Goal: Navigation & Orientation: Find specific page/section

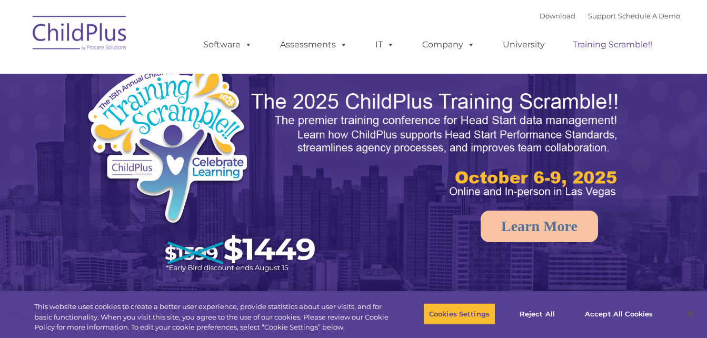
select select "MEDIUM"
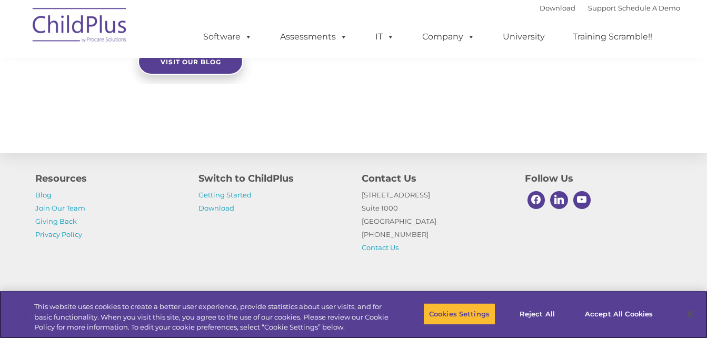
scroll to position [1243, 0]
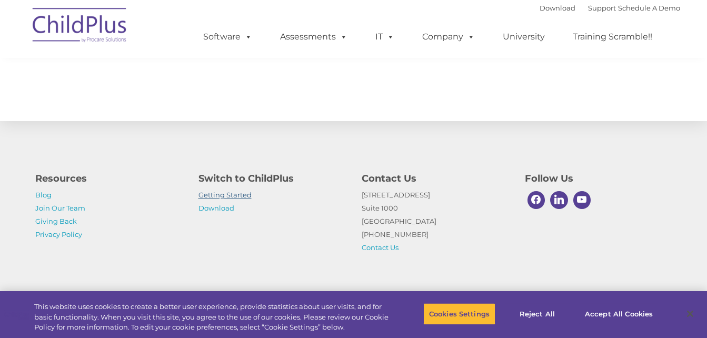
click at [245, 196] on link "Getting Started" at bounding box center [224, 195] width 53 height 8
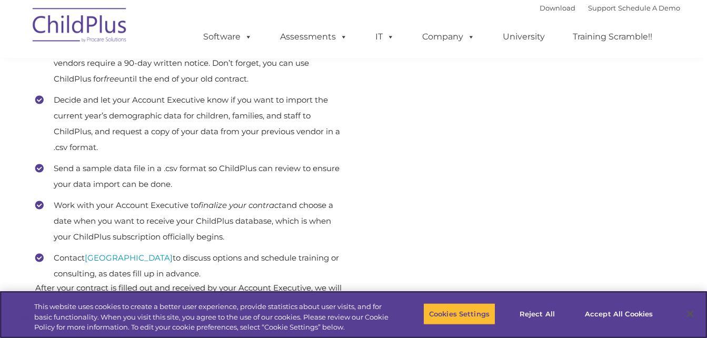
scroll to position [204, 0]
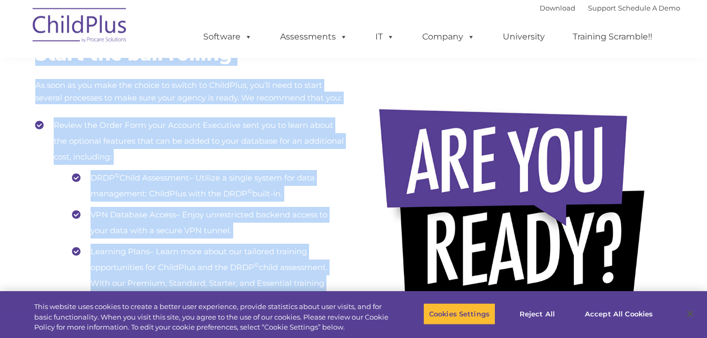
drag, startPoint x: 662, startPoint y: 66, endPoint x: 639, endPoint y: -25, distance: 94.5
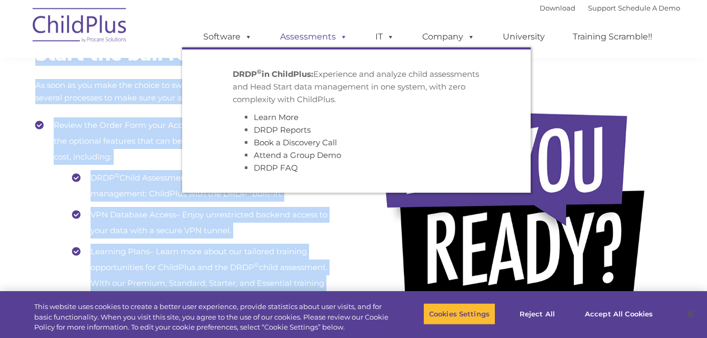
click at [337, 38] on span at bounding box center [342, 37] width 12 height 10
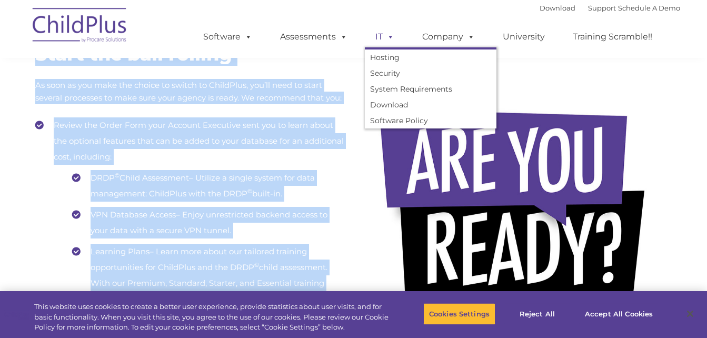
click at [387, 38] on span at bounding box center [389, 37] width 12 height 10
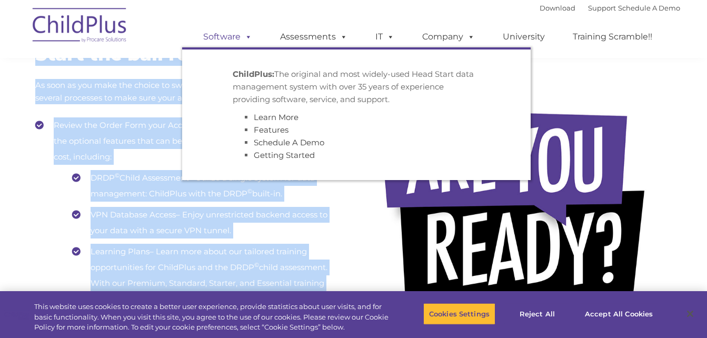
click at [239, 38] on link "Software" at bounding box center [228, 36] width 70 height 21
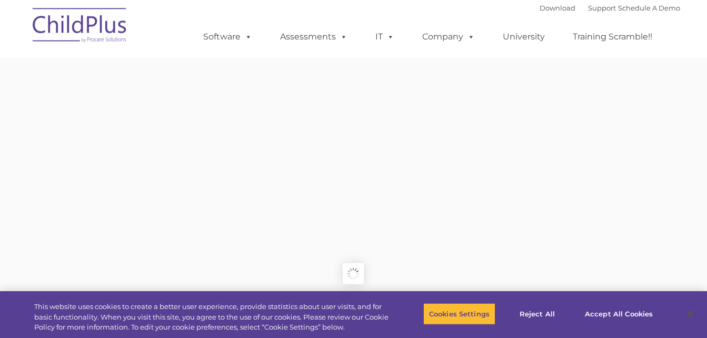
type input ""
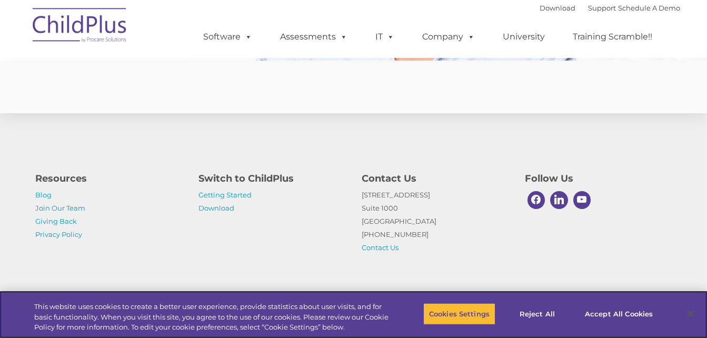
scroll to position [2626, 0]
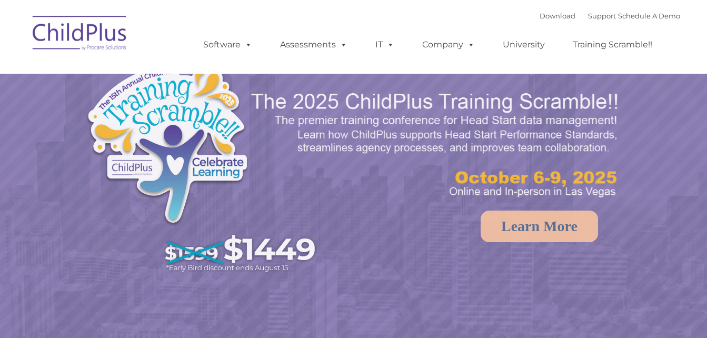
select select "MEDIUM"
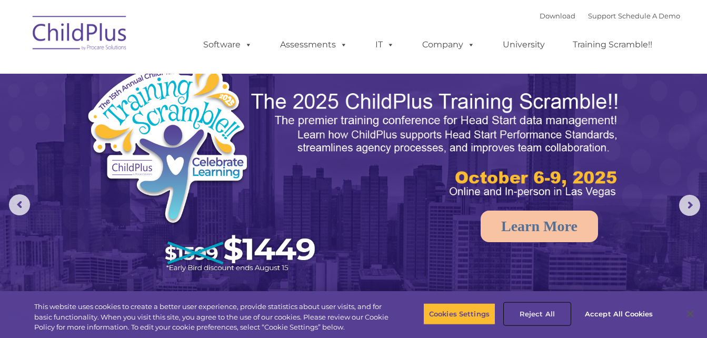
click at [549, 312] on button "Reject All" at bounding box center [537, 314] width 66 height 22
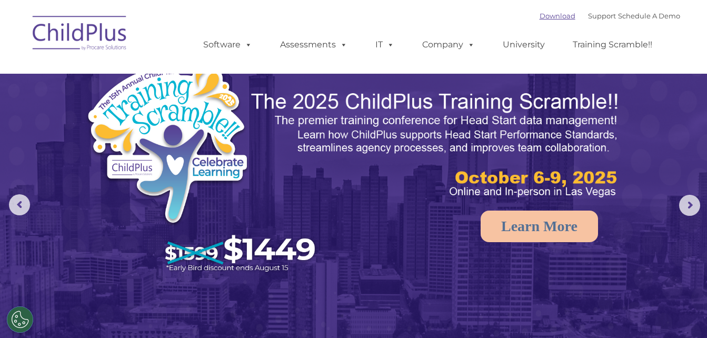
click at [540, 18] on link "Download" at bounding box center [558, 16] width 36 height 8
